Goal: Task Accomplishment & Management: Complete application form

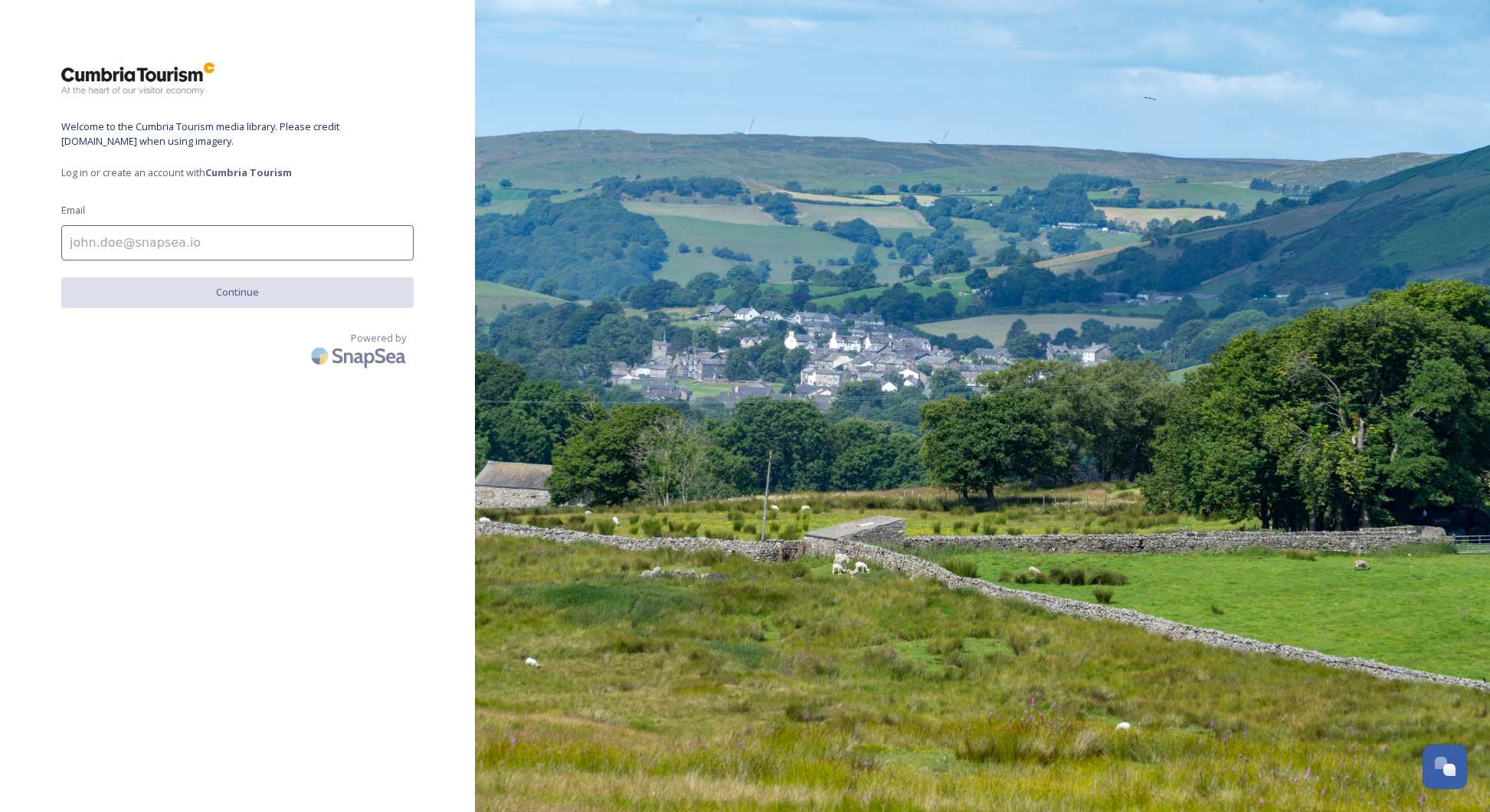
click at [84, 242] on input at bounding box center [238, 242] width 352 height 35
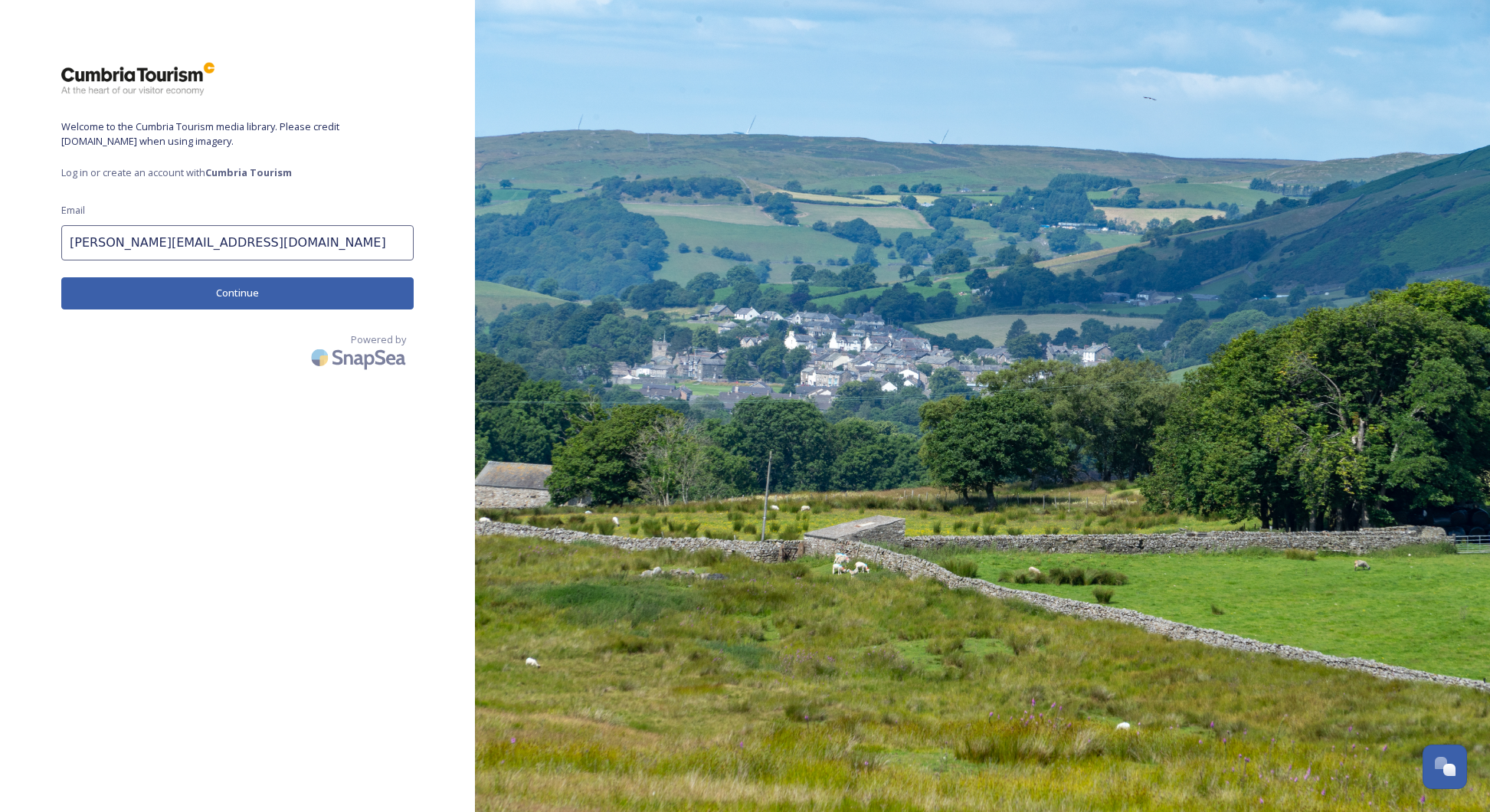
type input "[PERSON_NAME][EMAIL_ADDRESS][DOMAIN_NAME]"
click at [141, 298] on button "Continue" at bounding box center [238, 293] width 352 height 31
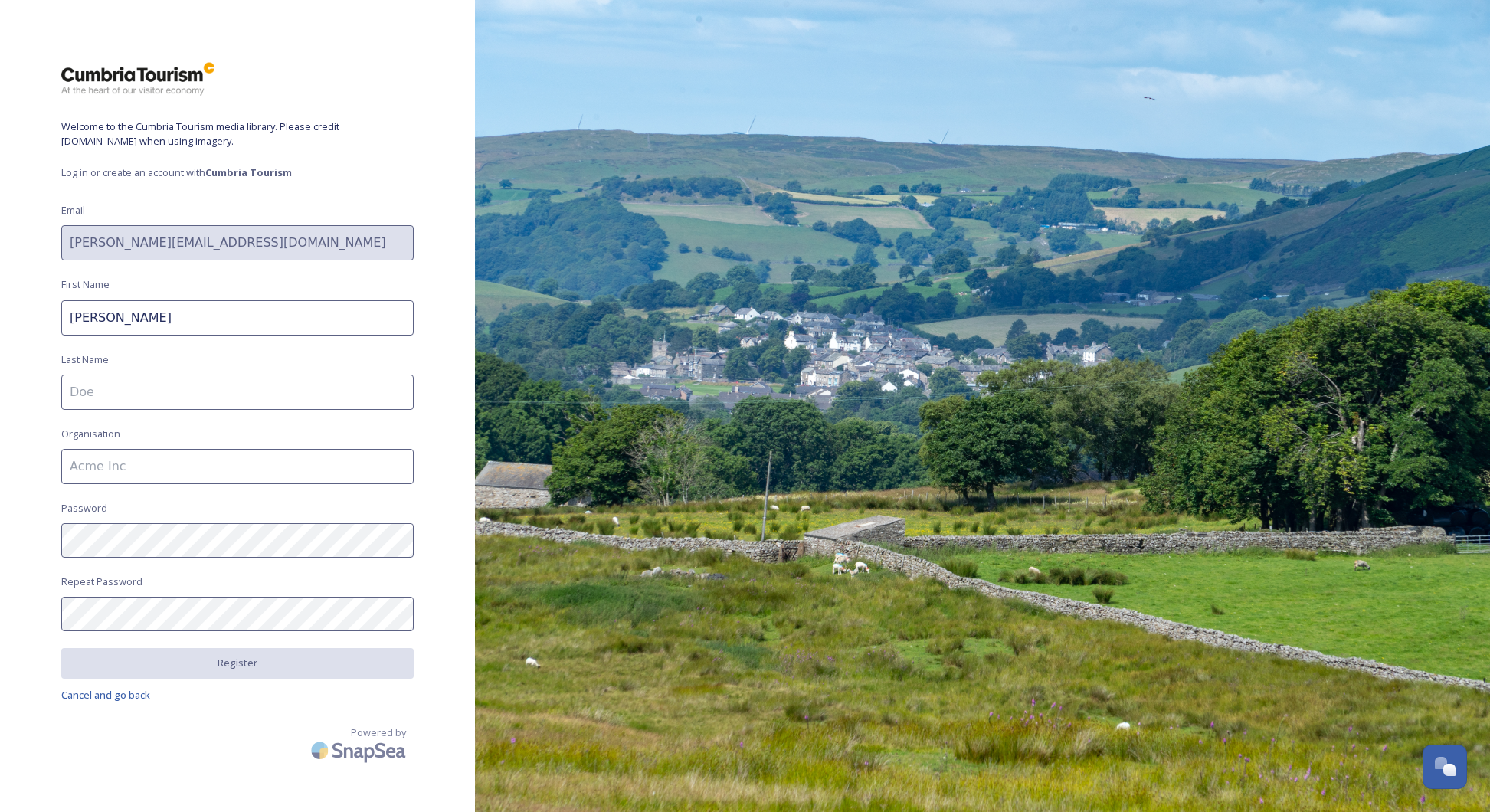
type input "Pete"
type input "Simon"
type input "360 Property Marketing"
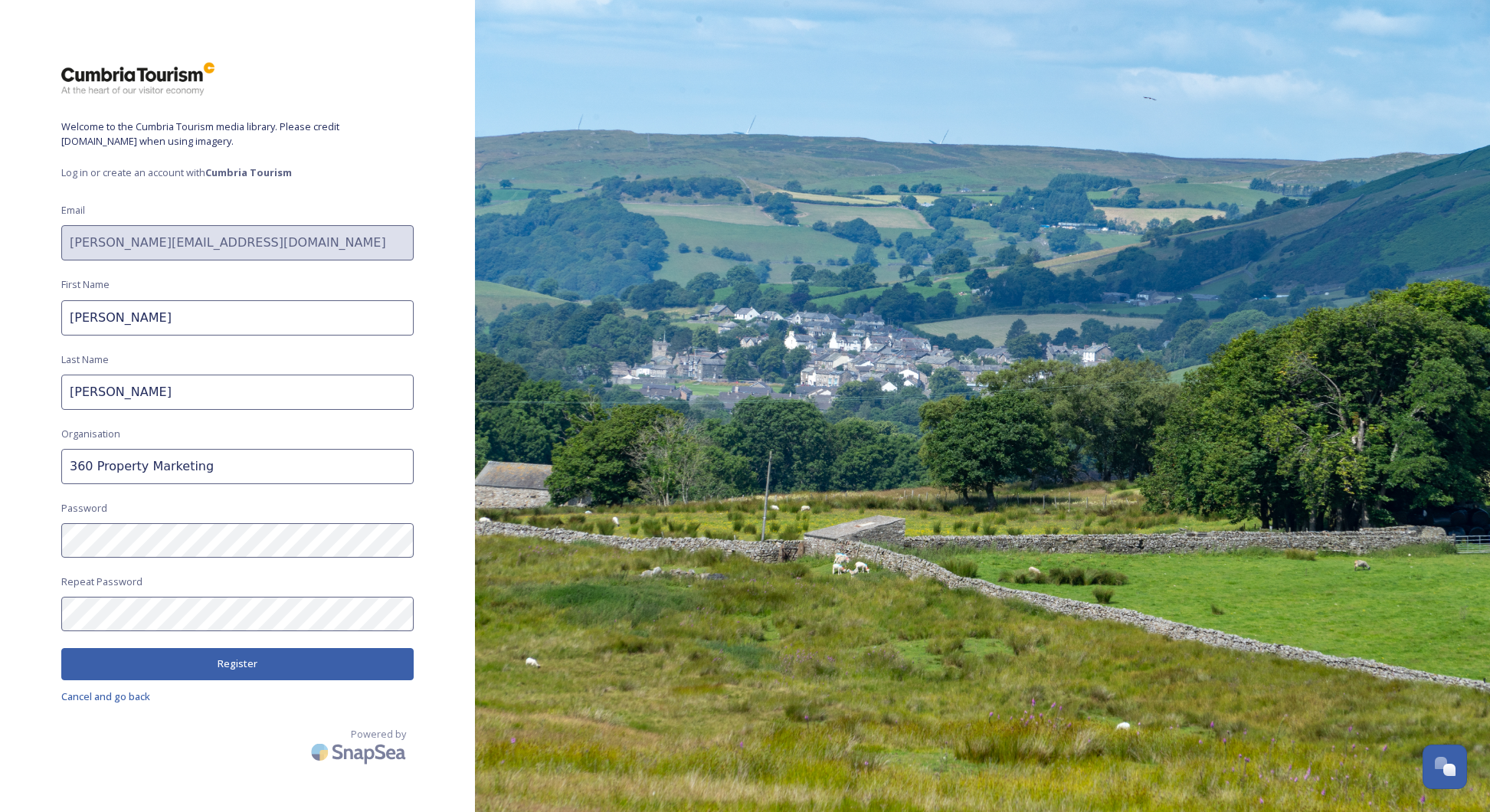
click at [215, 657] on button "Register" at bounding box center [238, 663] width 352 height 31
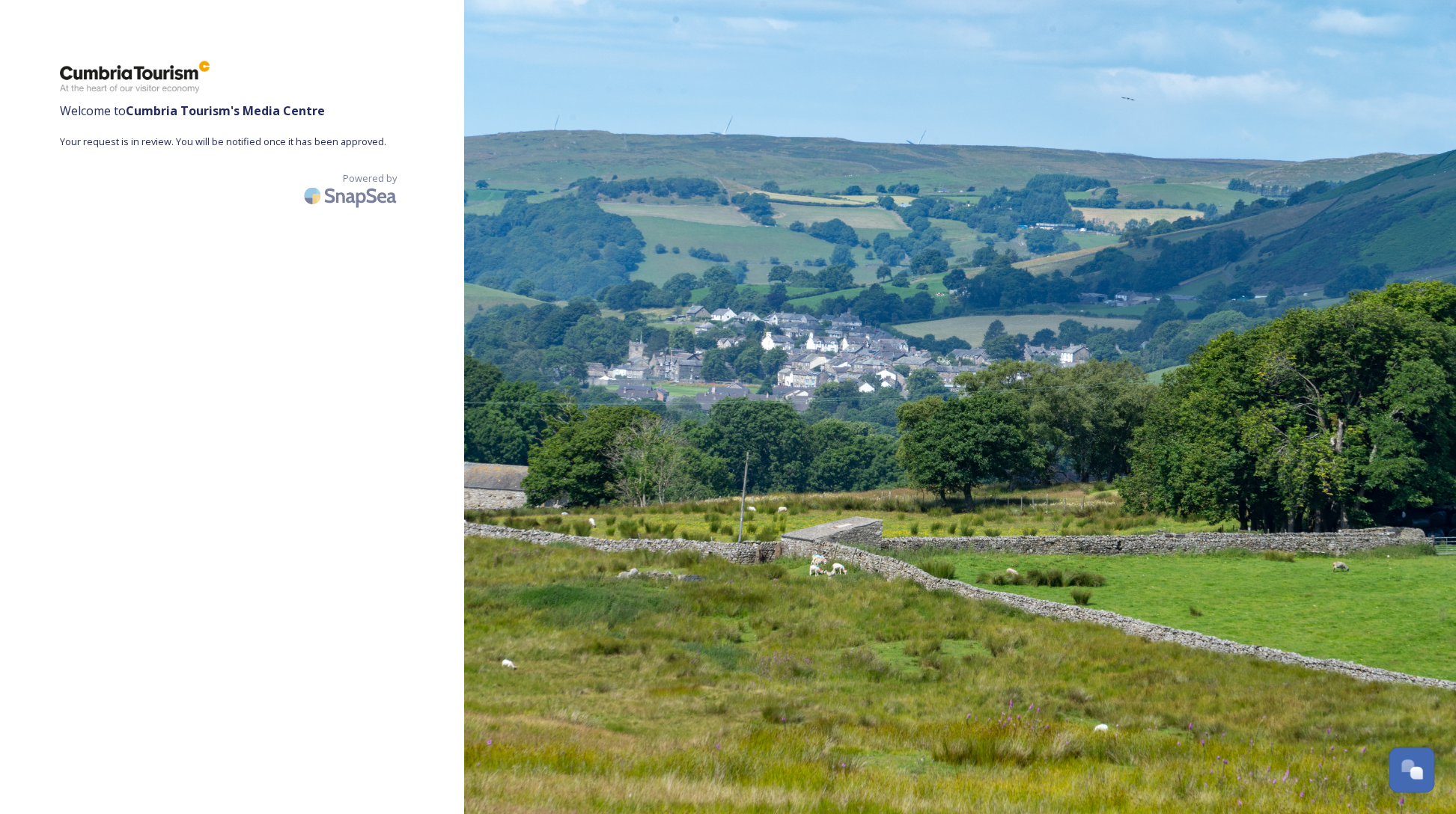
click at [1420, 769] on div "Open Chat" at bounding box center [1417, 774] width 13 height 13
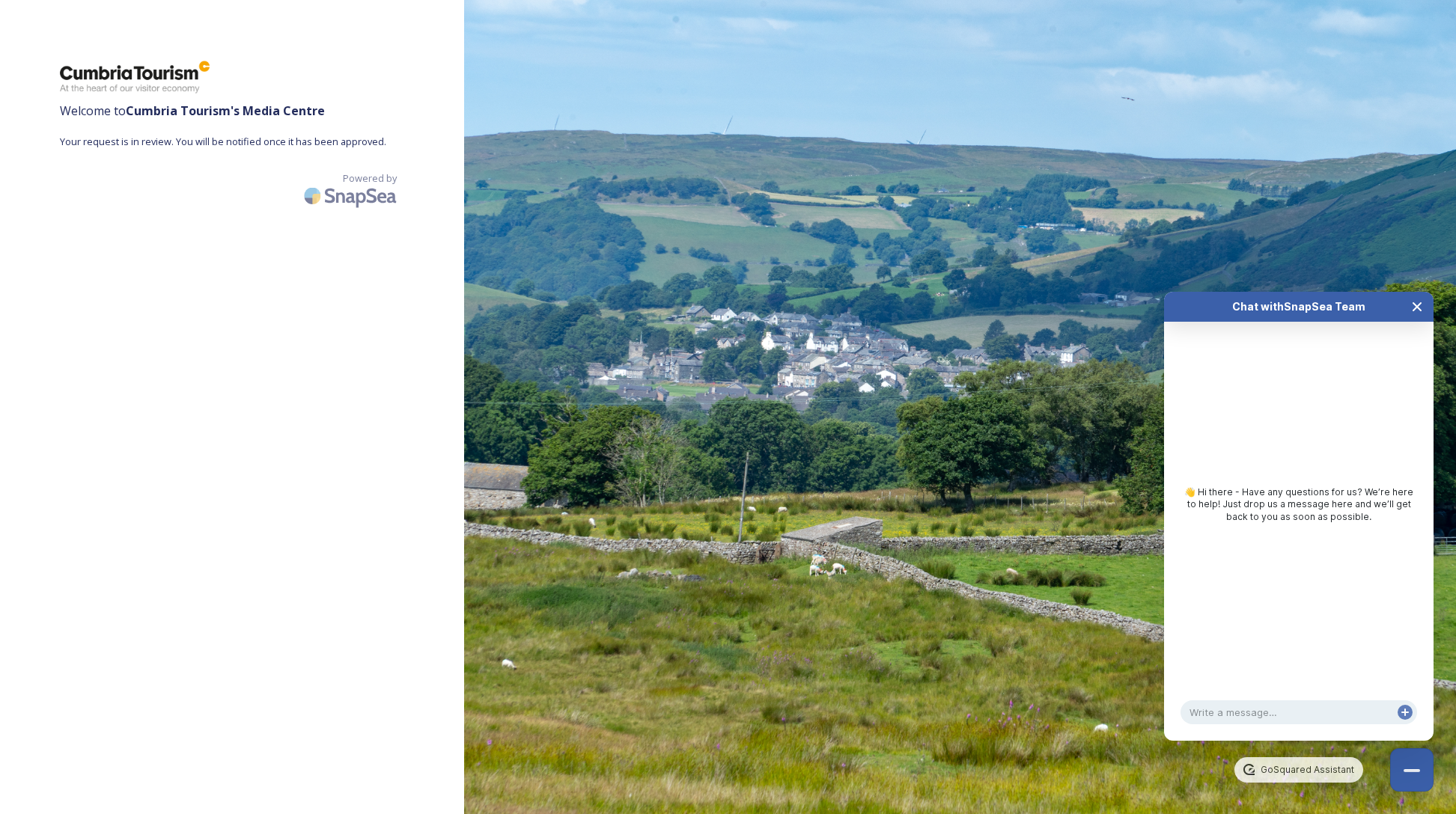
click at [1414, 303] on icon "Close Chat" at bounding box center [1417, 307] width 7 height 7
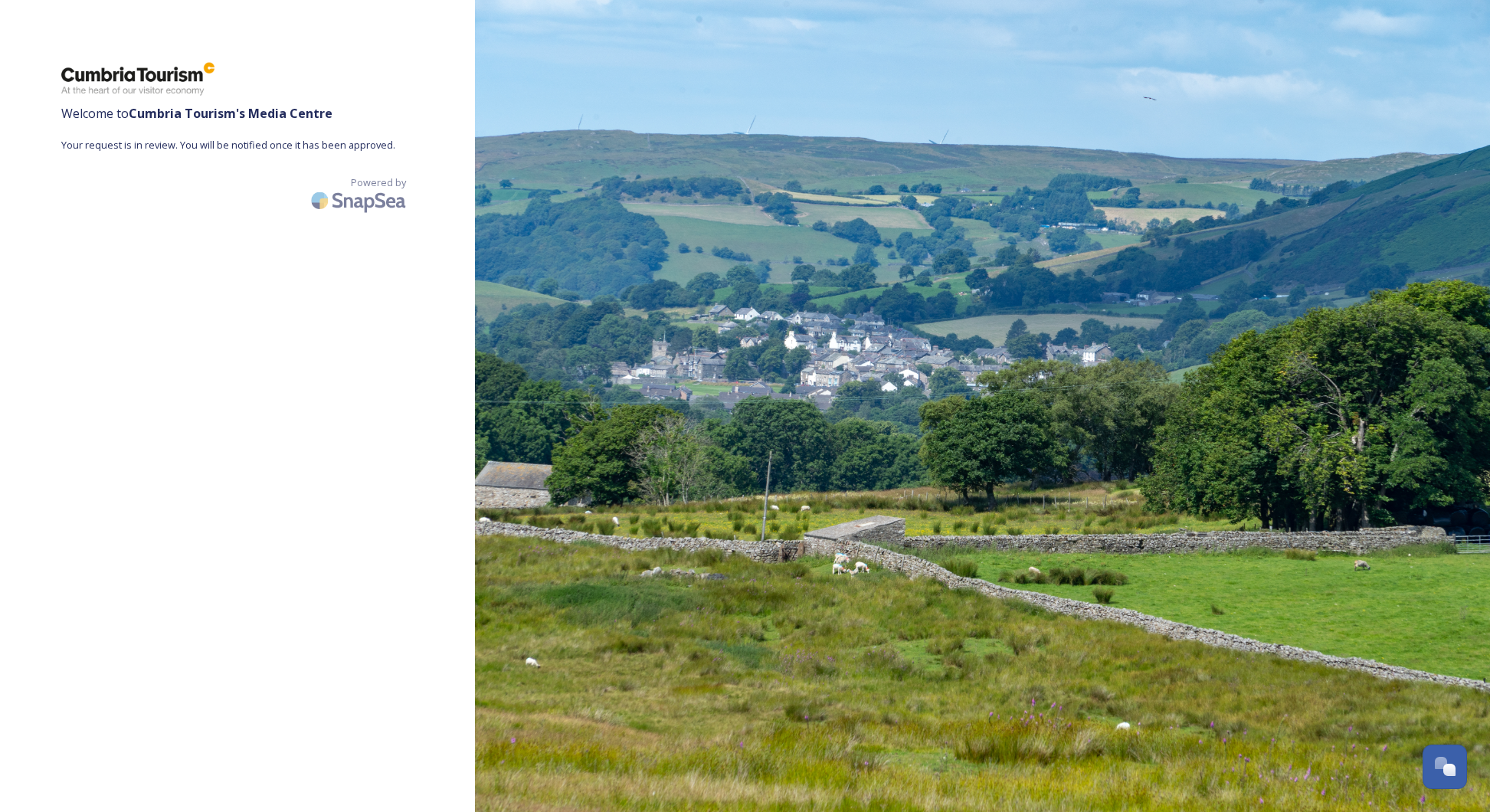
scroll to position [1, 0]
